Goal: Task Accomplishment & Management: Complete application form

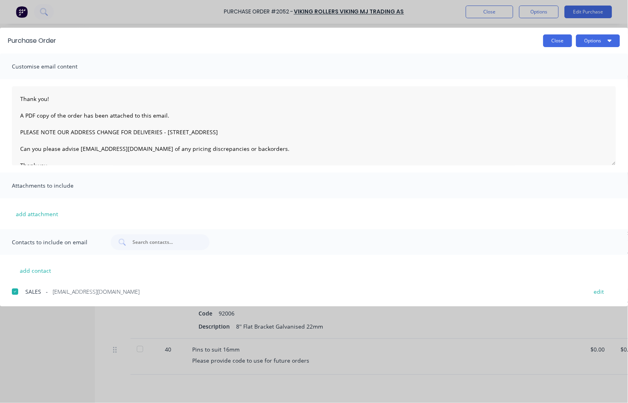
click at [563, 40] on button "Close" at bounding box center [558, 40] width 29 height 13
type textarea "x"
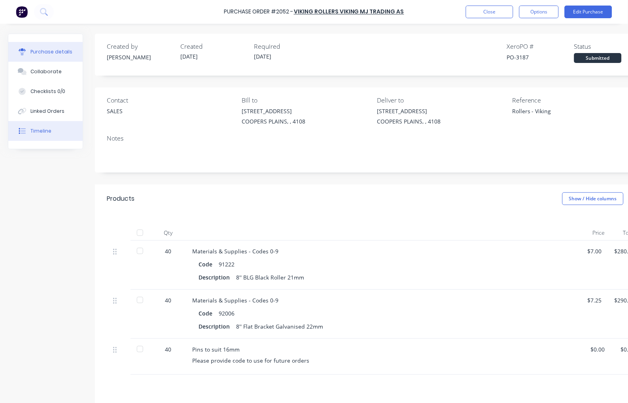
click at [44, 136] on button "Timeline" at bounding box center [45, 131] width 74 height 20
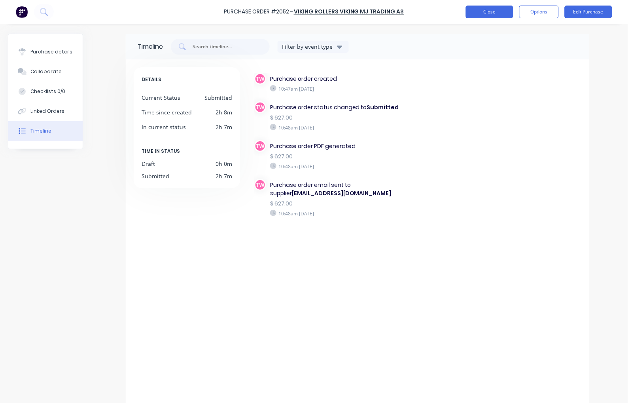
click at [491, 9] on button "Close" at bounding box center [489, 12] width 47 height 13
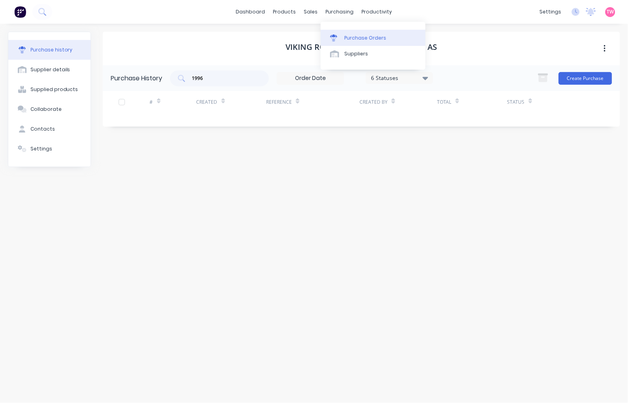
click at [362, 40] on div "Purchase Orders" at bounding box center [366, 37] width 42 height 7
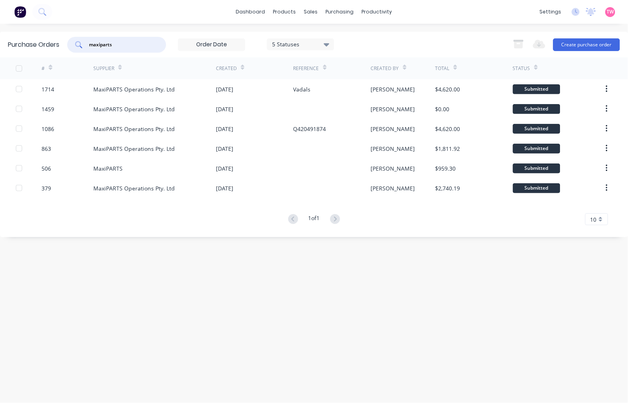
drag, startPoint x: 120, startPoint y: 42, endPoint x: 56, endPoint y: 38, distance: 63.8
click at [56, 38] on div "Purchase Orders maxiparts 5 Statuses 5 Statuses Export to Excel (XLSX) Create p…" at bounding box center [314, 45] width 628 height 26
type input "ancra"
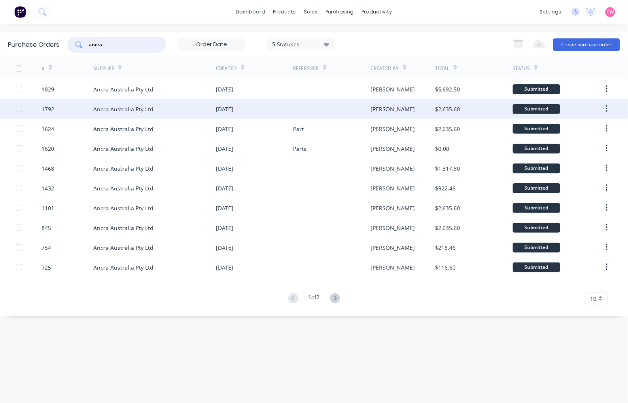
click at [176, 107] on div "Ancra Australia Pty Ltd" at bounding box center [154, 109] width 123 height 20
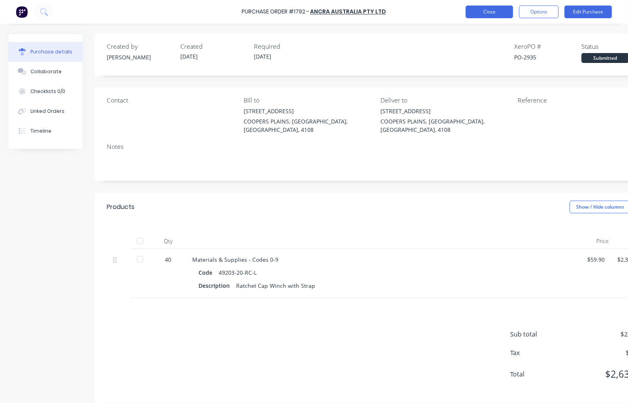
click at [491, 11] on button "Close" at bounding box center [489, 12] width 47 height 13
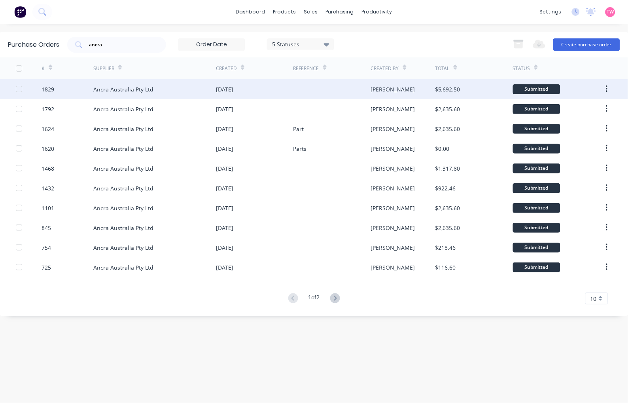
click at [165, 92] on div "Ancra Australia Pty Ltd" at bounding box center [154, 89] width 123 height 20
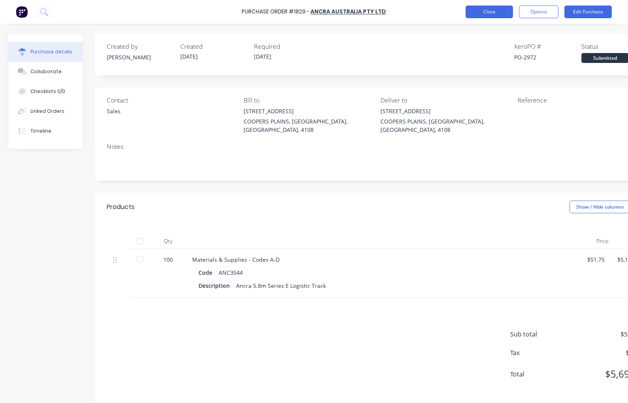
click at [472, 13] on button "Close" at bounding box center [489, 12] width 47 height 13
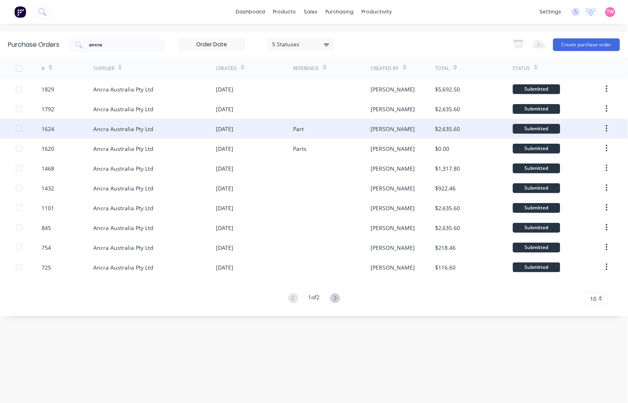
click at [175, 128] on div "Ancra Australia Pty Ltd" at bounding box center [154, 129] width 123 height 20
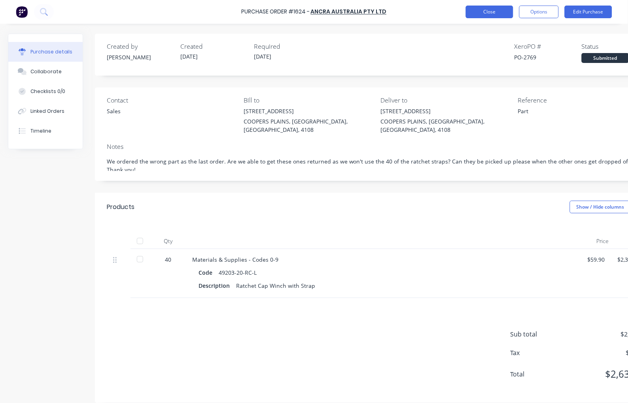
click at [491, 10] on button "Close" at bounding box center [489, 12] width 47 height 13
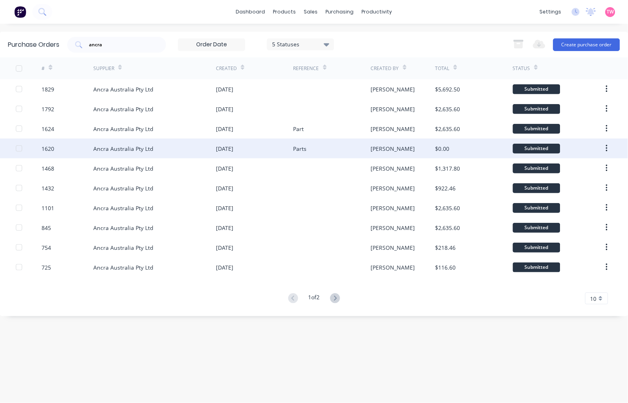
click at [188, 149] on div "Ancra Australia Pty Ltd" at bounding box center [154, 148] width 123 height 20
type textarea "x"
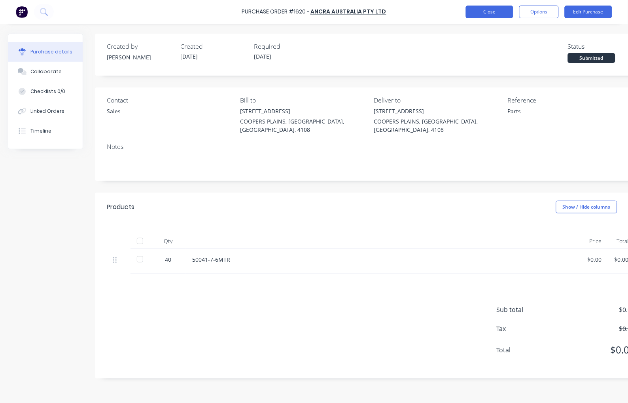
click at [480, 12] on button "Close" at bounding box center [489, 12] width 47 height 13
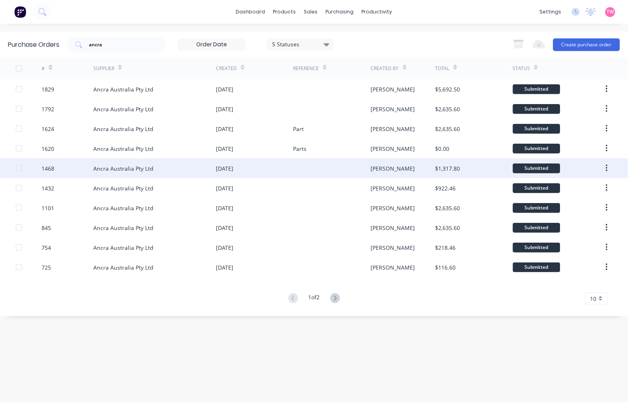
click at [176, 167] on div "Ancra Australia Pty Ltd" at bounding box center [154, 168] width 123 height 20
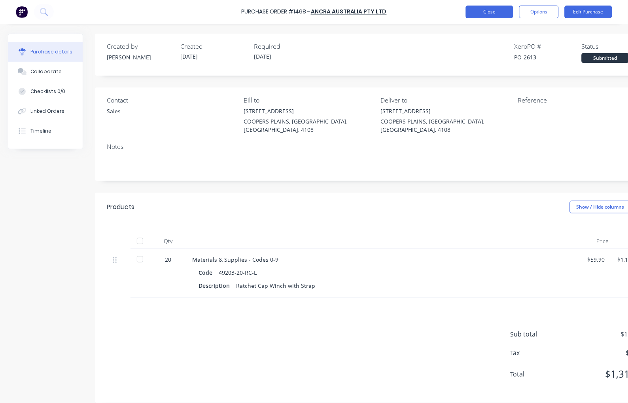
click at [490, 14] on button "Close" at bounding box center [489, 12] width 47 height 13
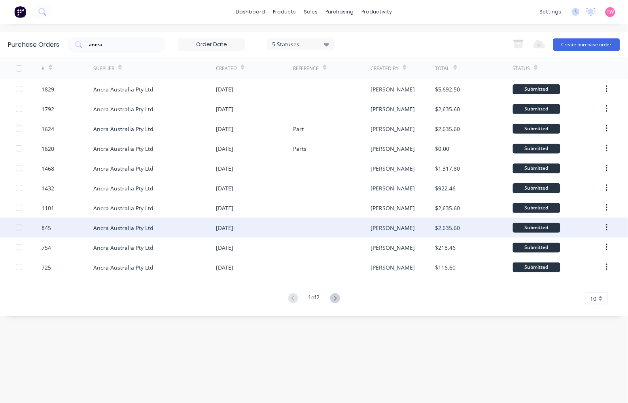
click at [166, 230] on div "Ancra Australia Pty Ltd" at bounding box center [154, 228] width 123 height 20
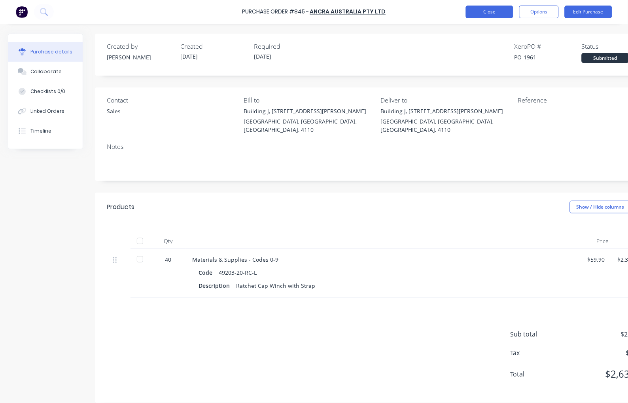
click at [485, 7] on button "Close" at bounding box center [489, 12] width 47 height 13
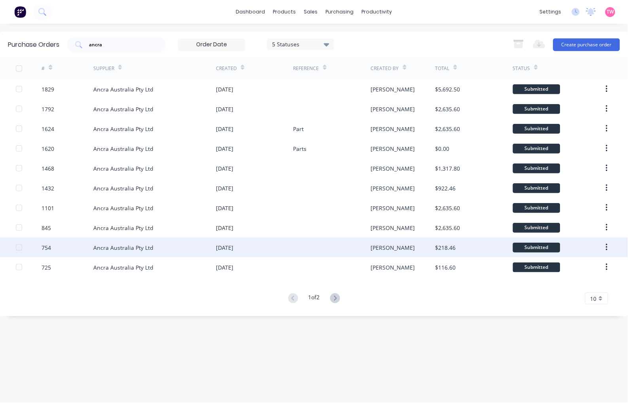
click at [167, 247] on div "Ancra Australia Pty Ltd" at bounding box center [154, 247] width 123 height 20
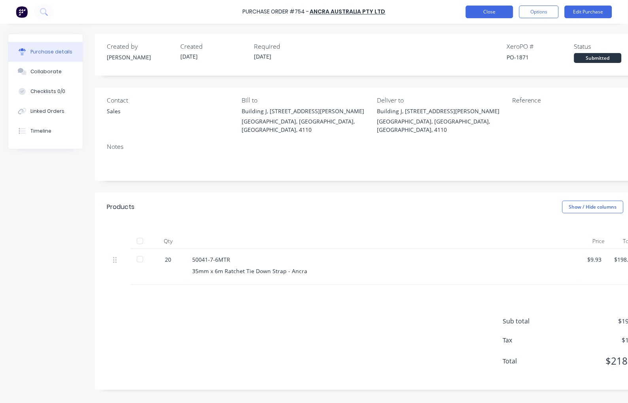
click at [492, 6] on button "Close" at bounding box center [489, 12] width 47 height 13
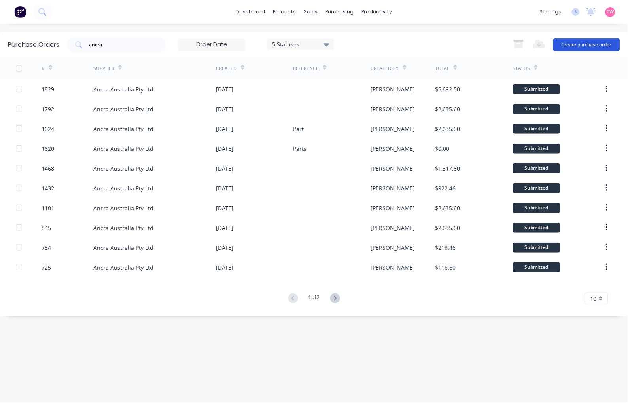
click at [588, 45] on button "Create purchase order" at bounding box center [586, 44] width 67 height 13
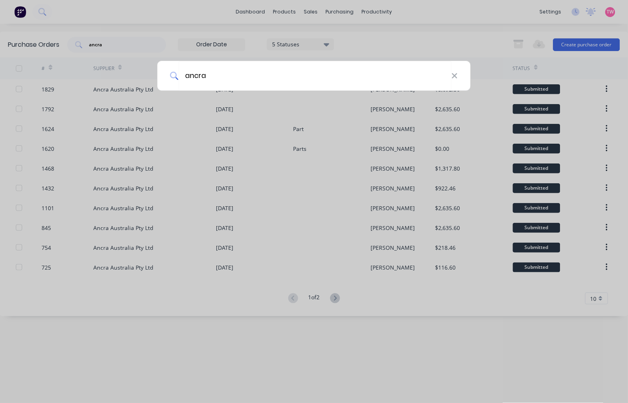
type input "ancra"
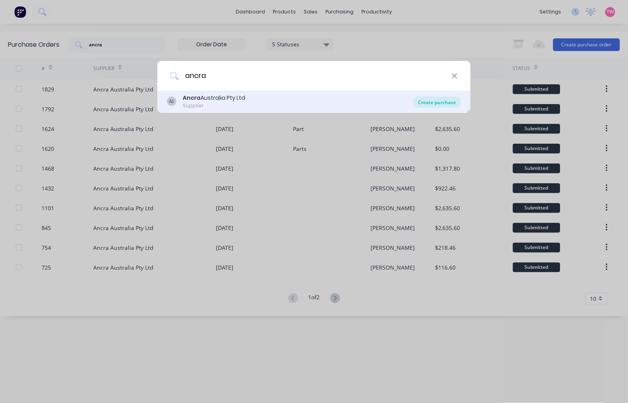
click at [441, 101] on div "Create purchase" at bounding box center [437, 102] width 47 height 11
